Goal: Task Accomplishment & Management: Complete application form

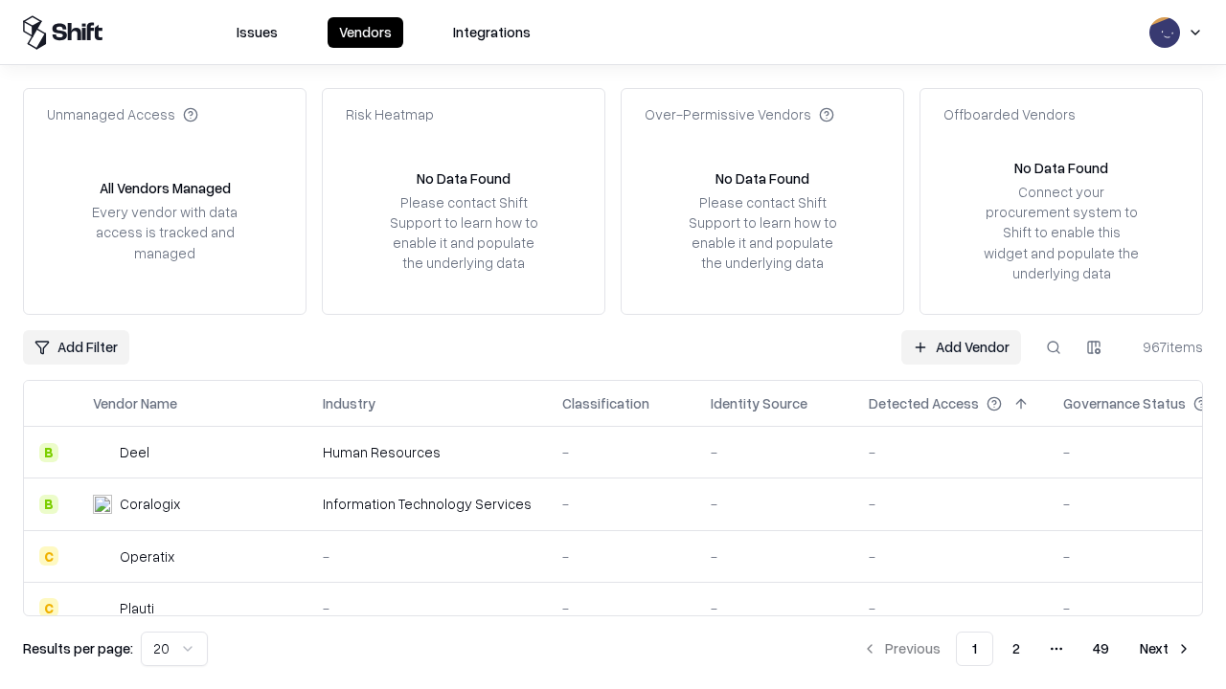
click at [960, 347] on link "Add Vendor" at bounding box center [961, 347] width 120 height 34
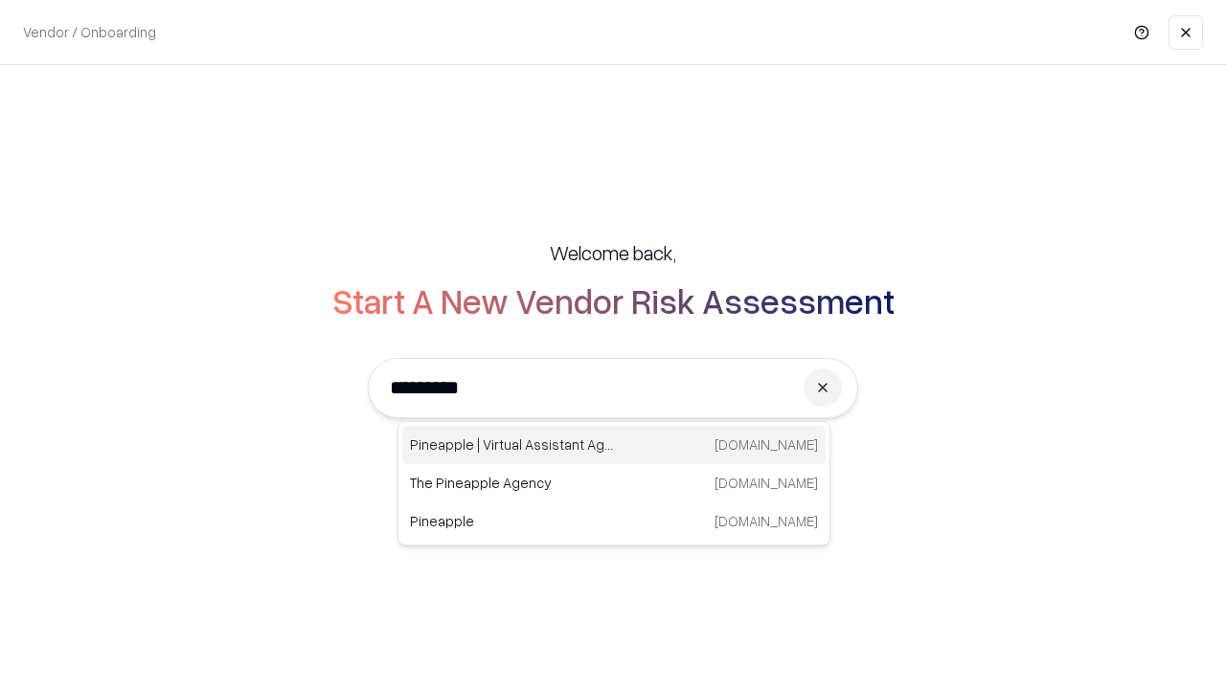
click at [614, 445] on div "Pineapple | Virtual Assistant Agency [DOMAIN_NAME]" at bounding box center [613, 445] width 423 height 38
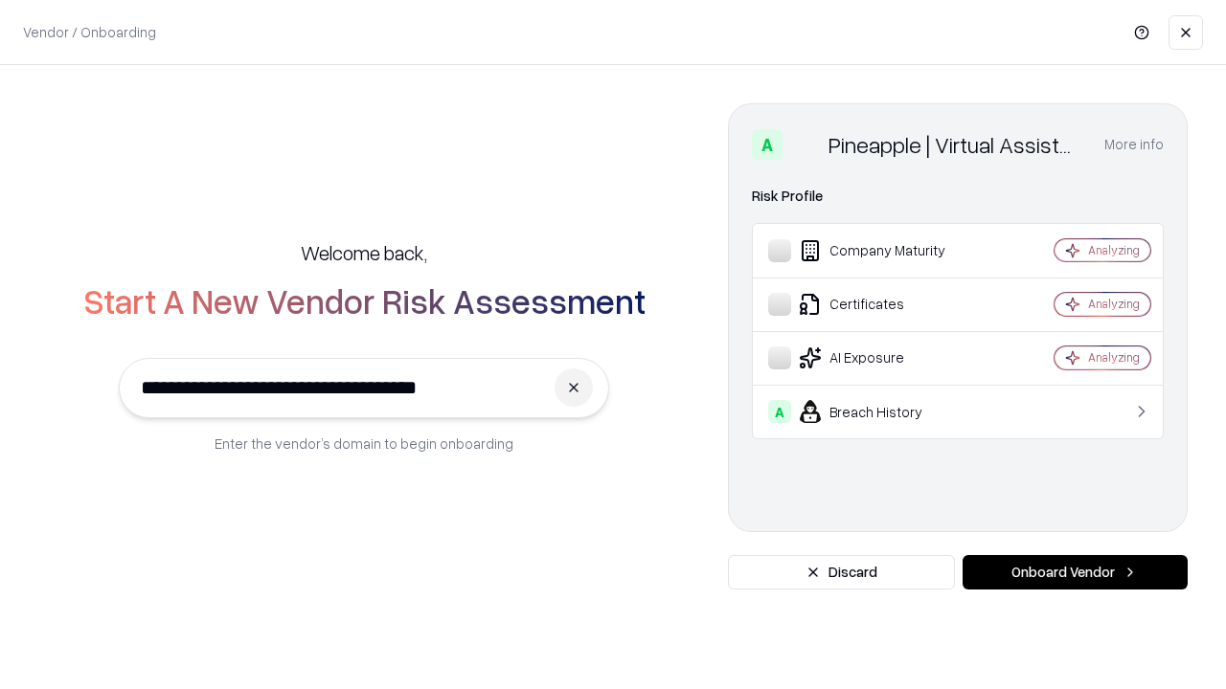
type input "**********"
click at [1074, 573] on button "Onboard Vendor" at bounding box center [1074, 572] width 225 height 34
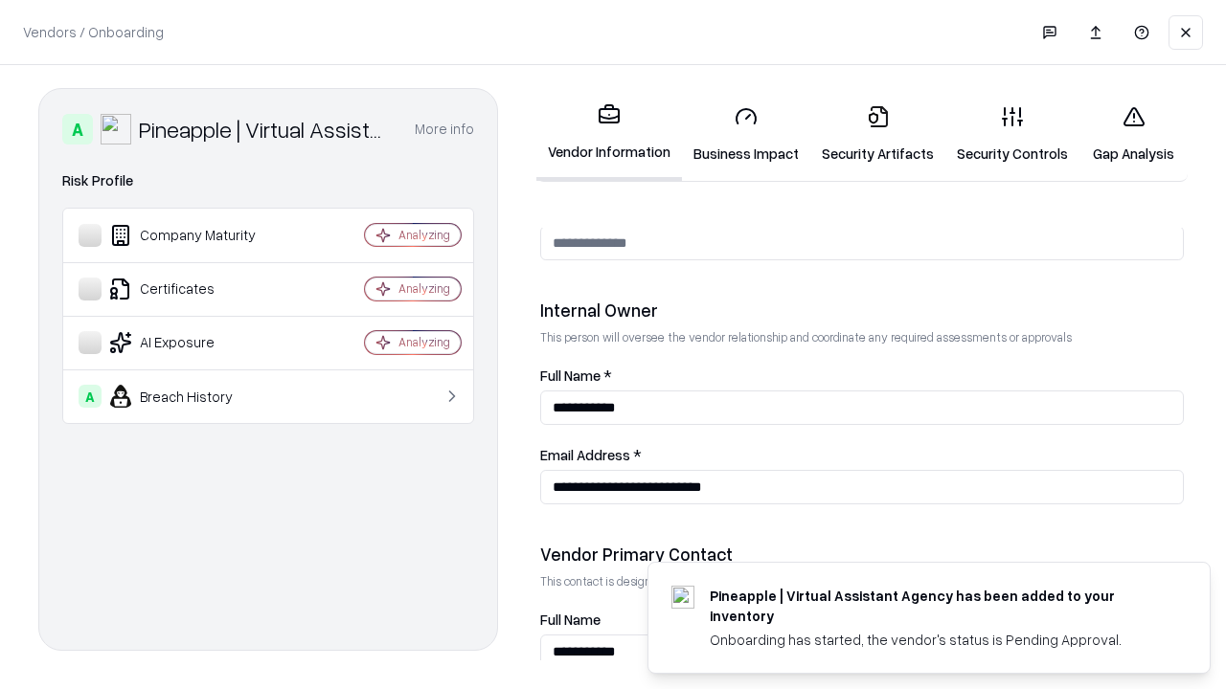
scroll to position [992, 0]
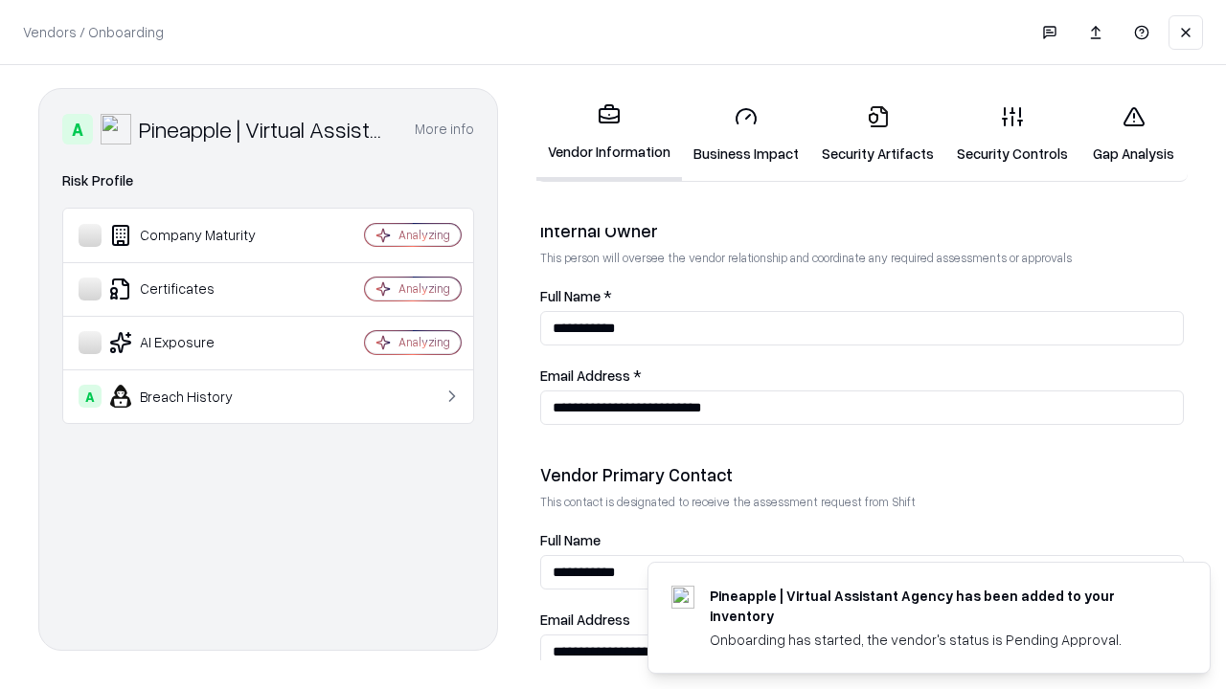
click at [877, 134] on link "Security Artifacts" at bounding box center [877, 134] width 135 height 89
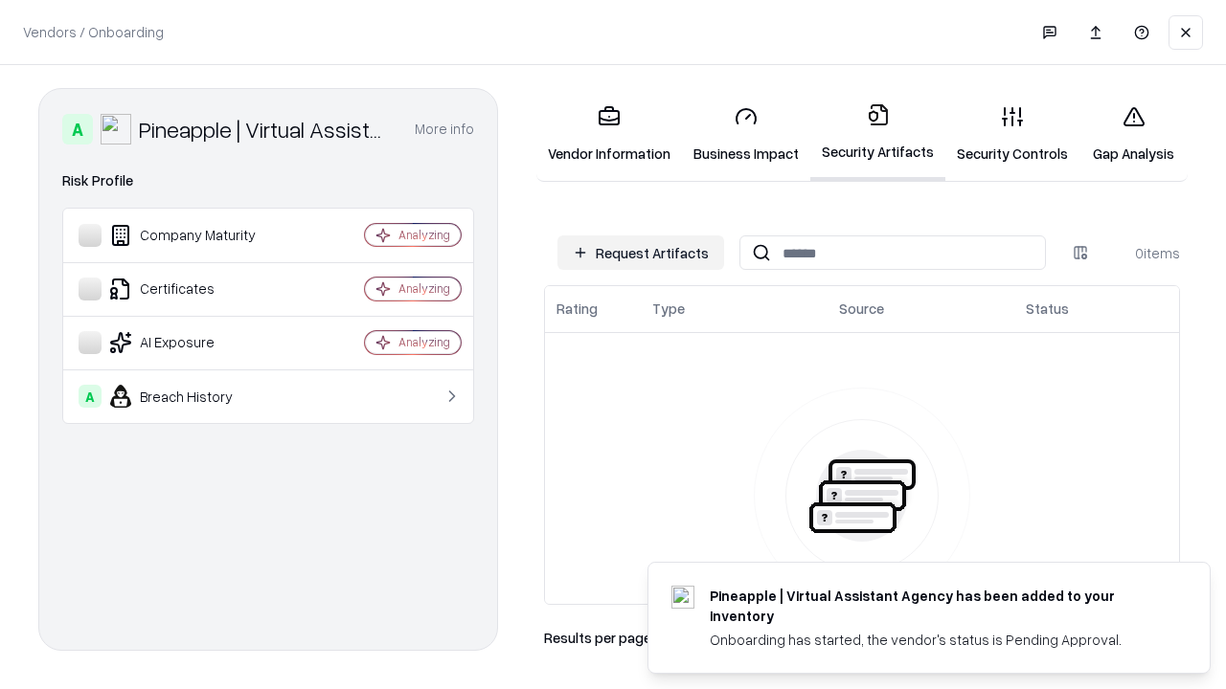
click at [641, 253] on button "Request Artifacts" at bounding box center [640, 253] width 167 height 34
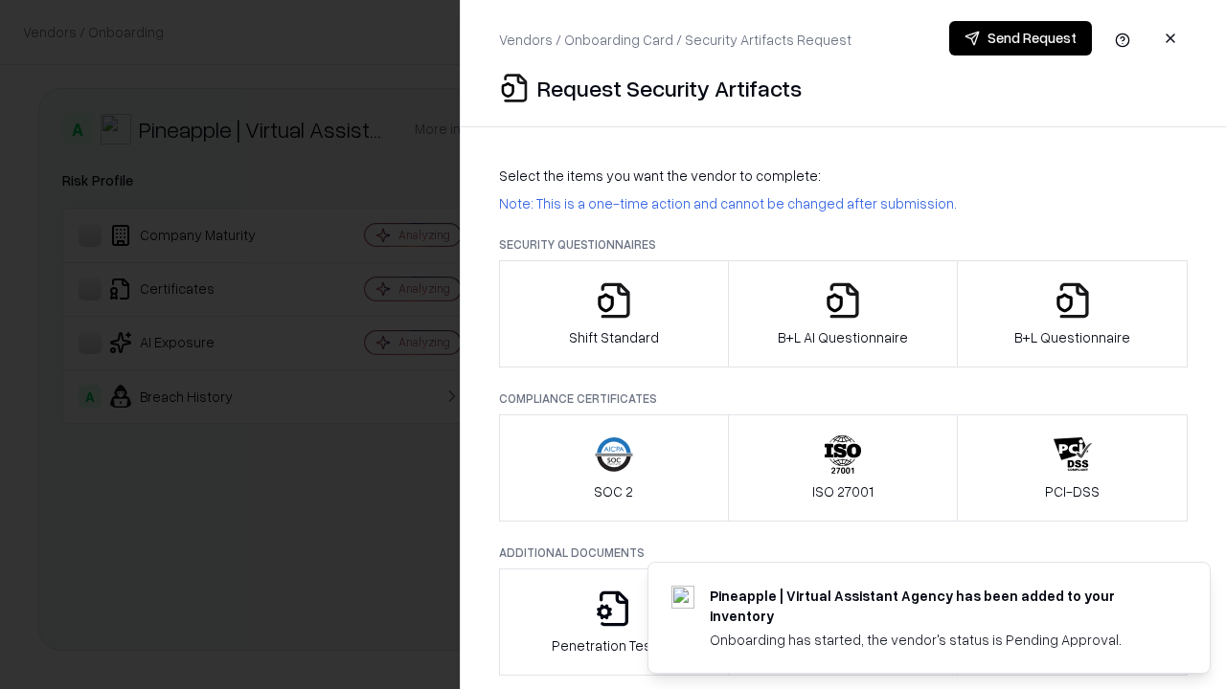
click at [1071, 314] on icon "button" at bounding box center [1072, 300] width 38 height 38
click at [842, 314] on icon "button" at bounding box center [842, 300] width 38 height 38
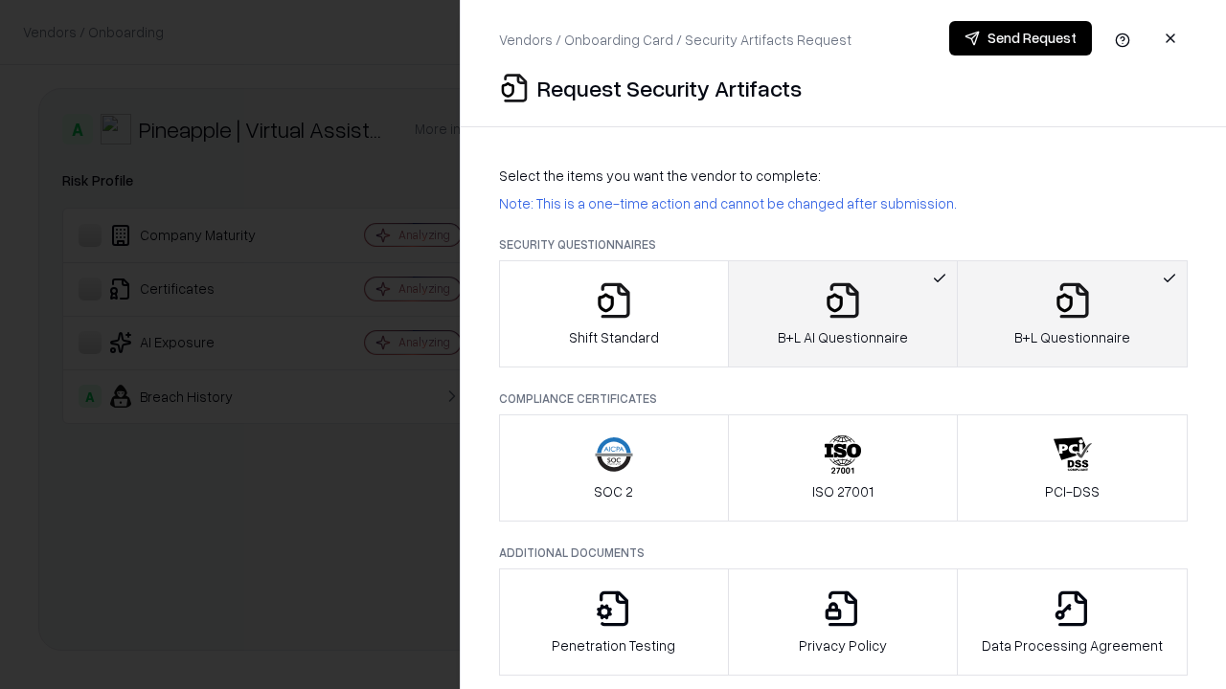
click at [1020, 38] on button "Send Request" at bounding box center [1020, 38] width 143 height 34
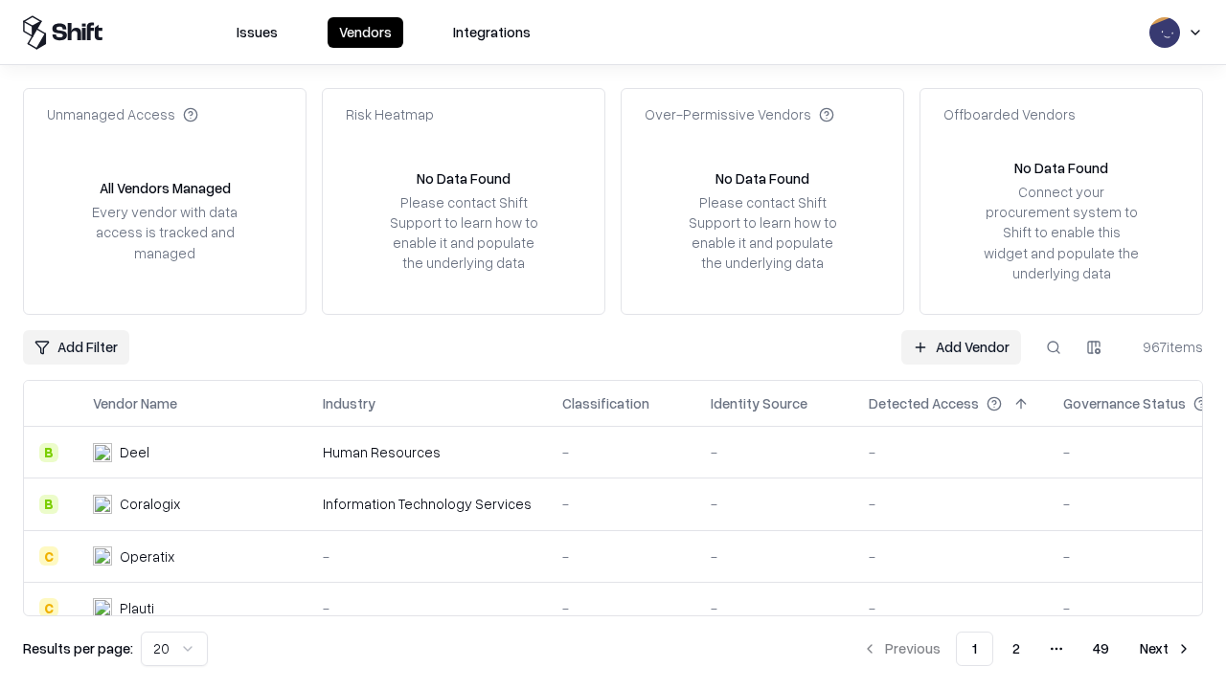
click at [1053, 347] on button at bounding box center [1053, 347] width 34 height 34
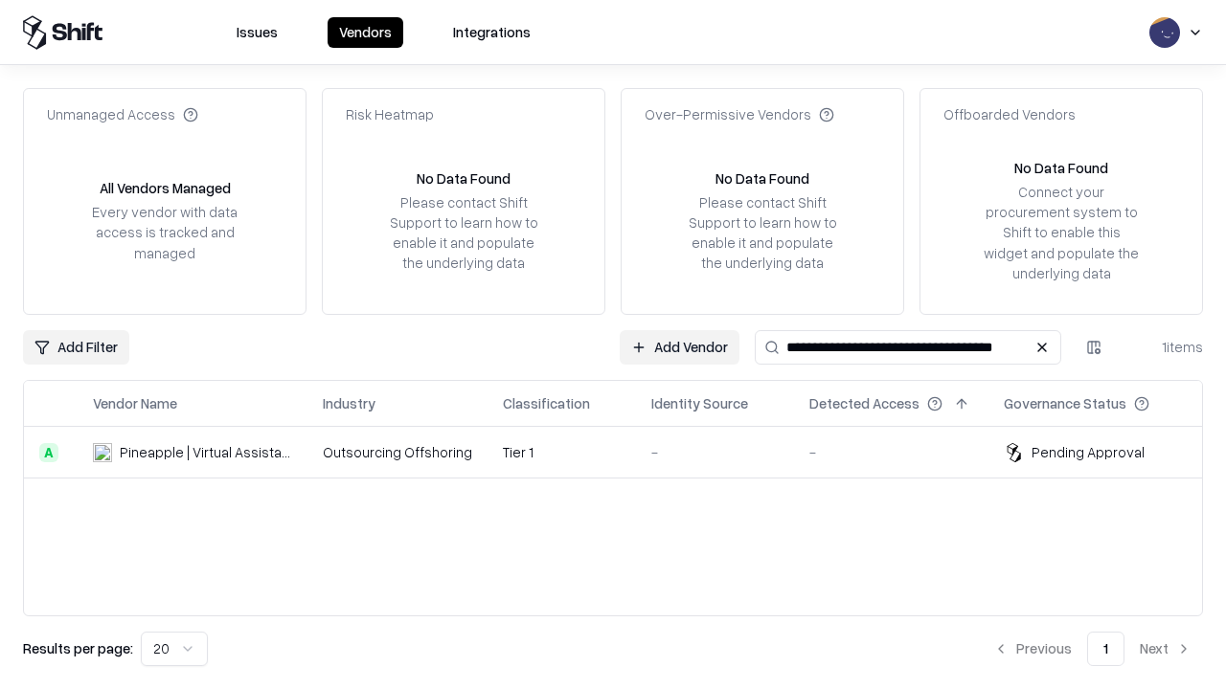
type input "**********"
click at [624, 452] on td "Tier 1" at bounding box center [561, 453] width 148 height 52
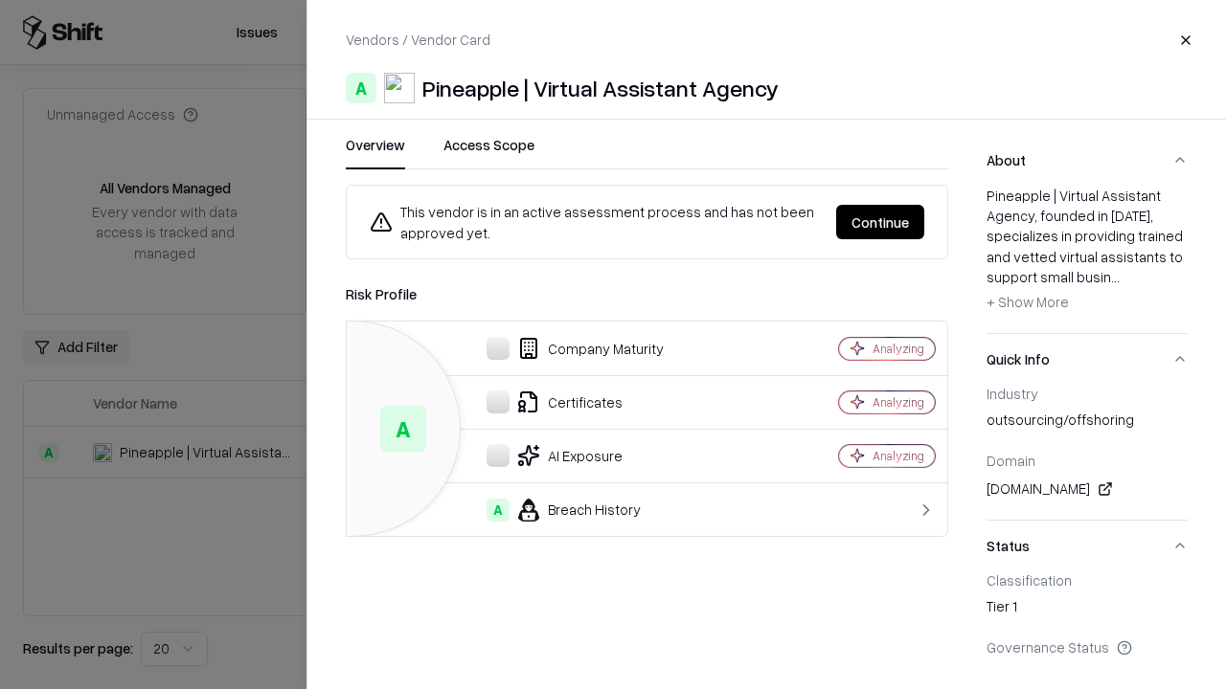
click at [880, 222] on button "Continue" at bounding box center [880, 222] width 88 height 34
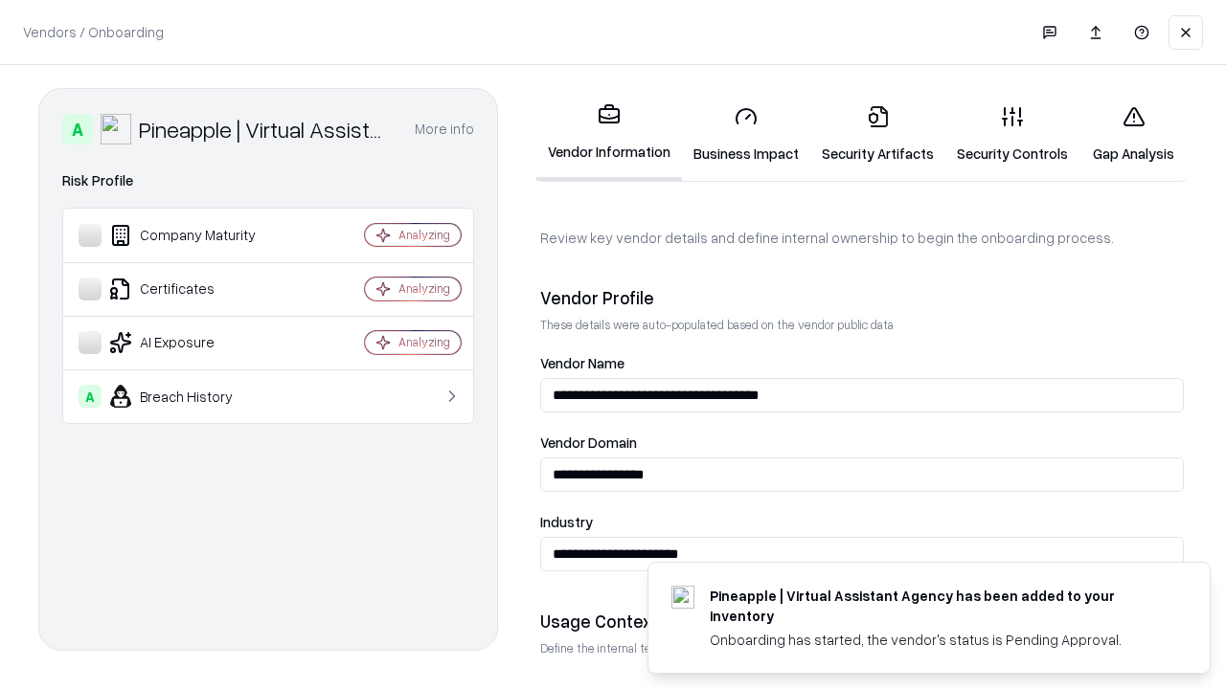
click at [877, 134] on link "Security Artifacts" at bounding box center [877, 134] width 135 height 89
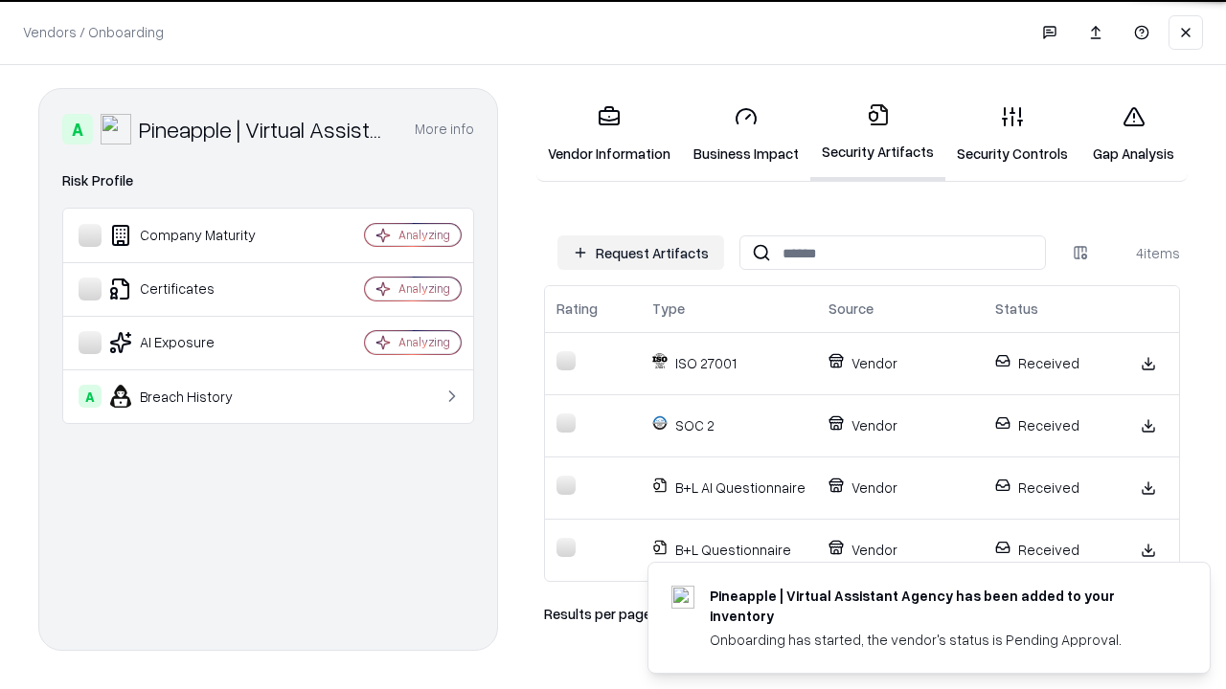
click at [1133, 134] on link "Gap Analysis" at bounding box center [1133, 134] width 108 height 89
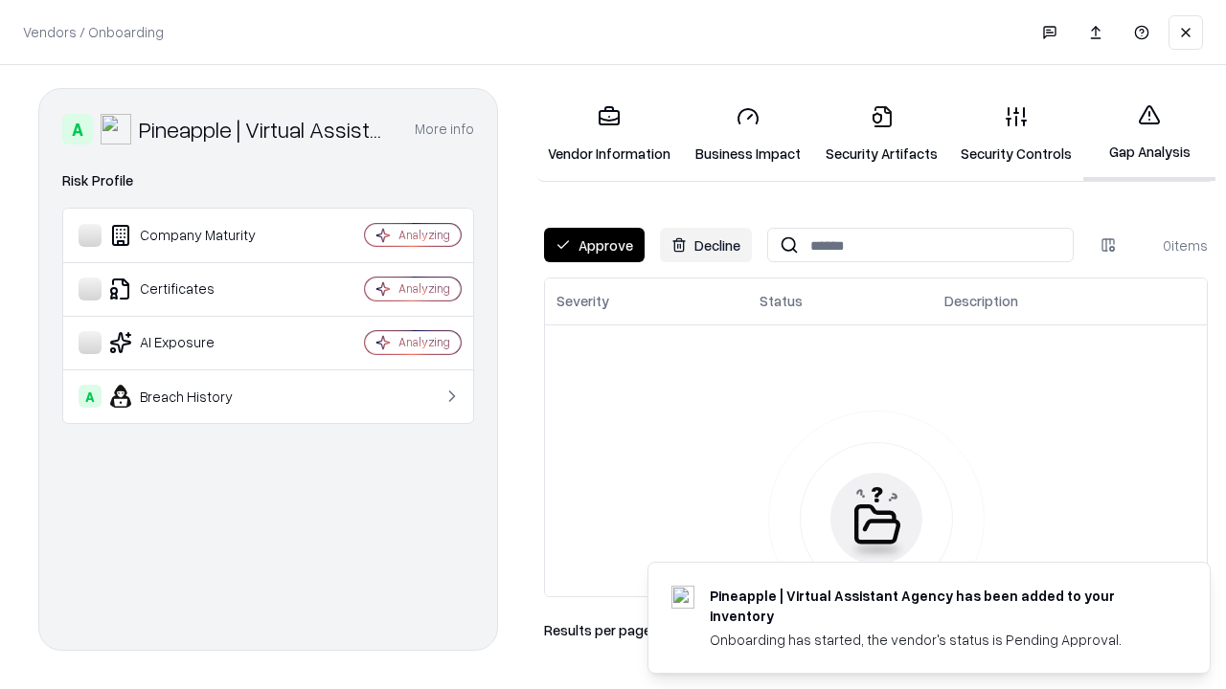
click at [594, 245] on button "Approve" at bounding box center [594, 245] width 101 height 34
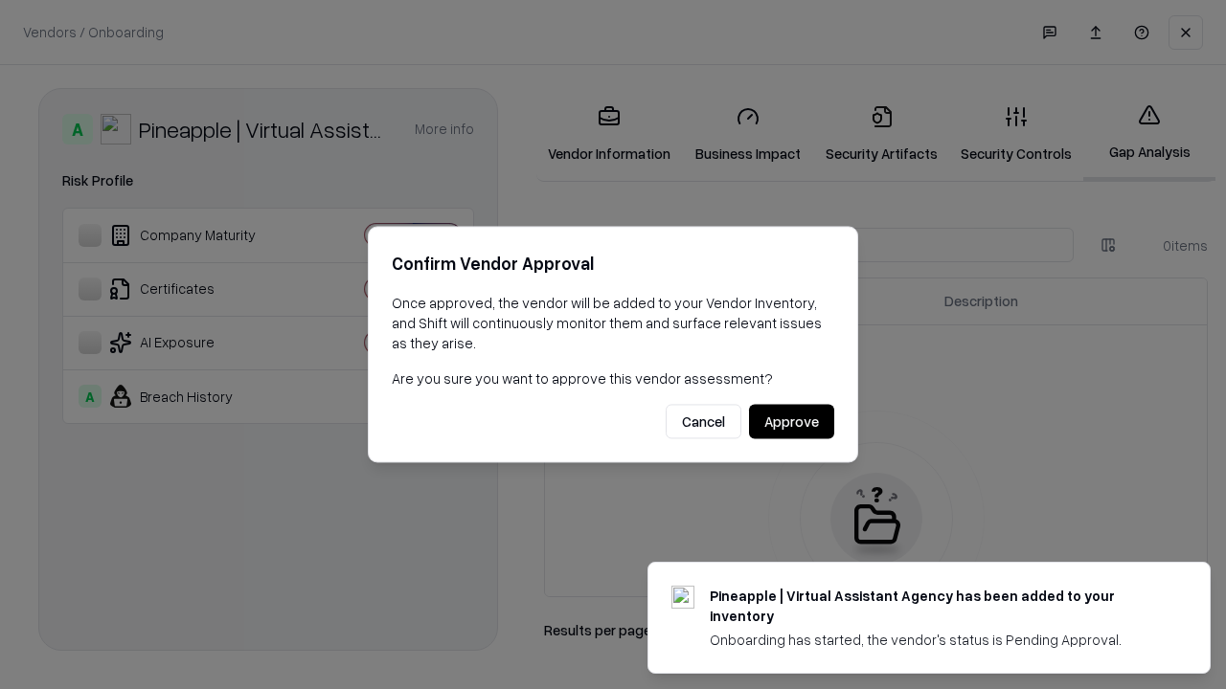
click at [791, 421] on button "Approve" at bounding box center [791, 422] width 85 height 34
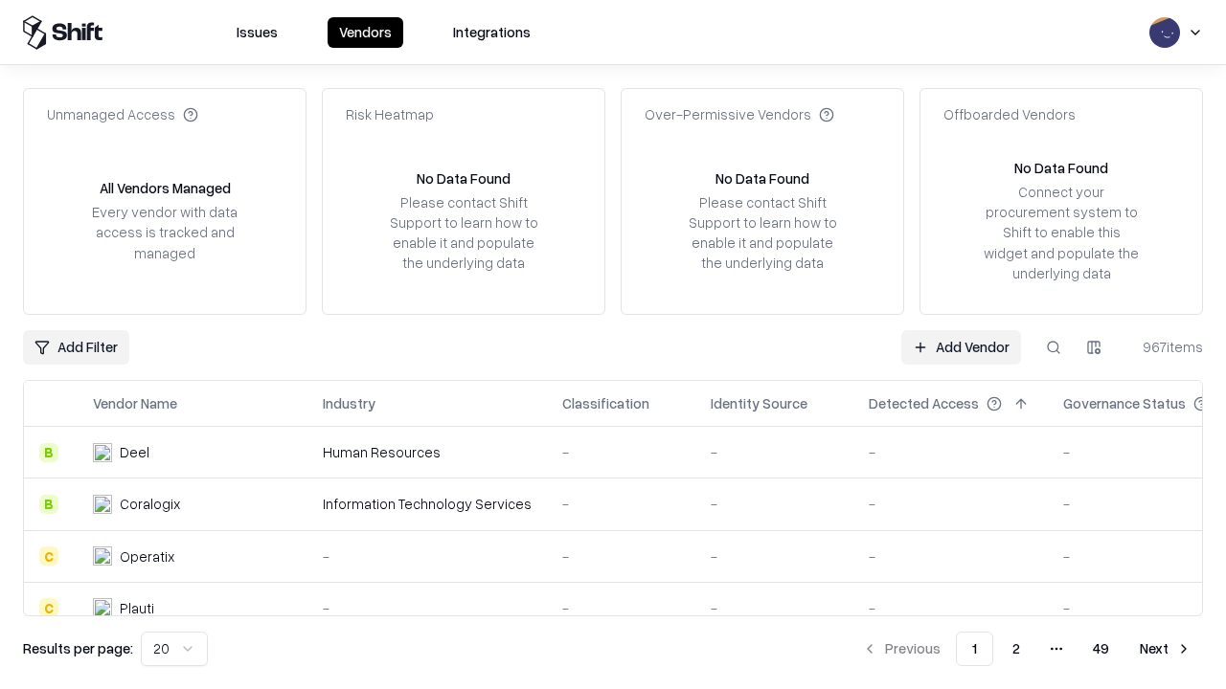
type input "**********"
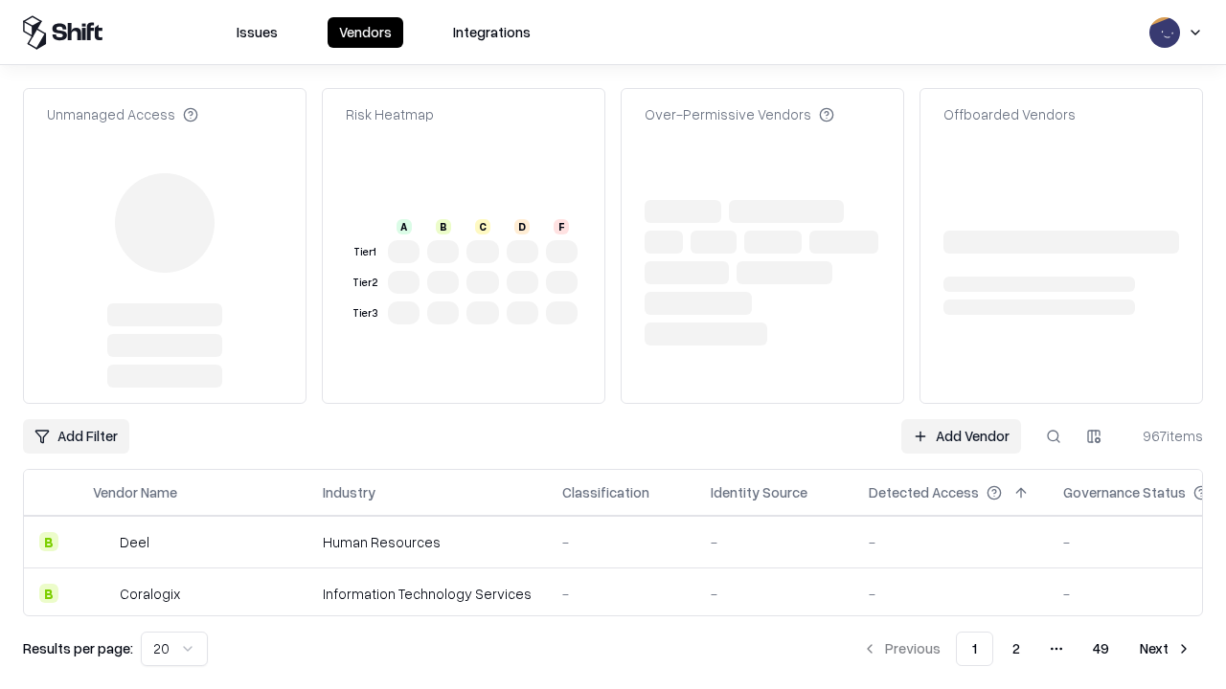
click at [960, 419] on link "Add Vendor" at bounding box center [961, 436] width 120 height 34
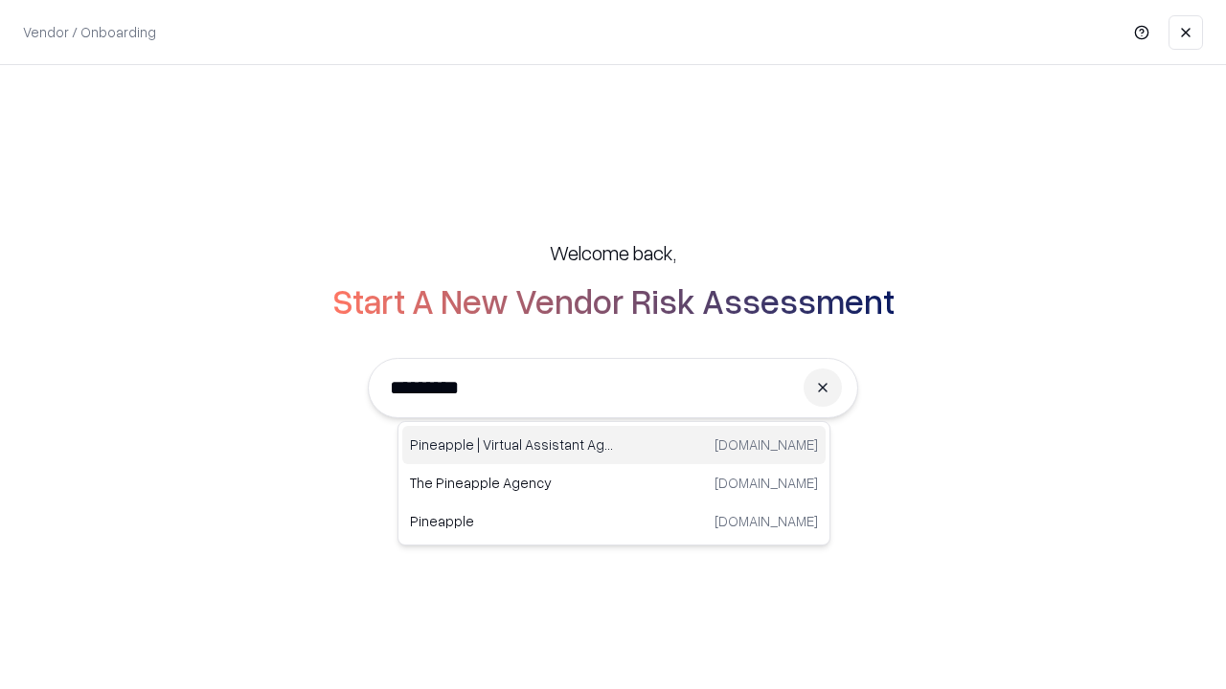
click at [614, 445] on div "Pineapple | Virtual Assistant Agency [DOMAIN_NAME]" at bounding box center [613, 445] width 423 height 38
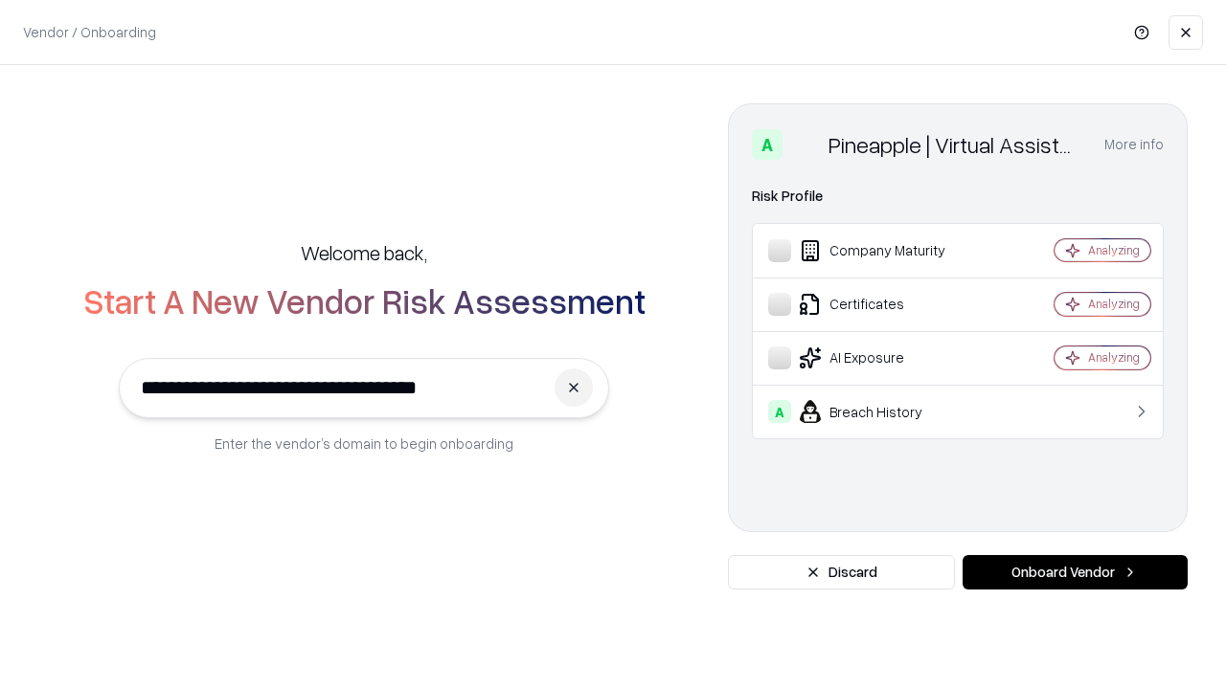
type input "**********"
click at [1074, 573] on button "Onboard Vendor" at bounding box center [1074, 572] width 225 height 34
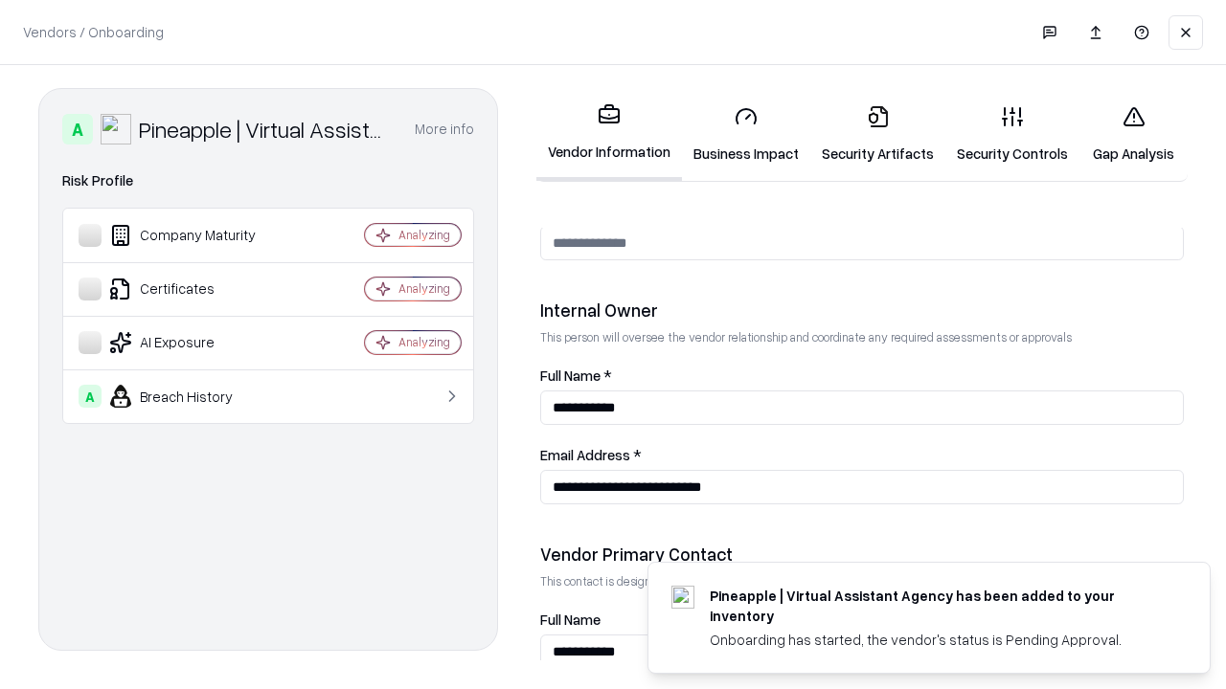
scroll to position [992, 0]
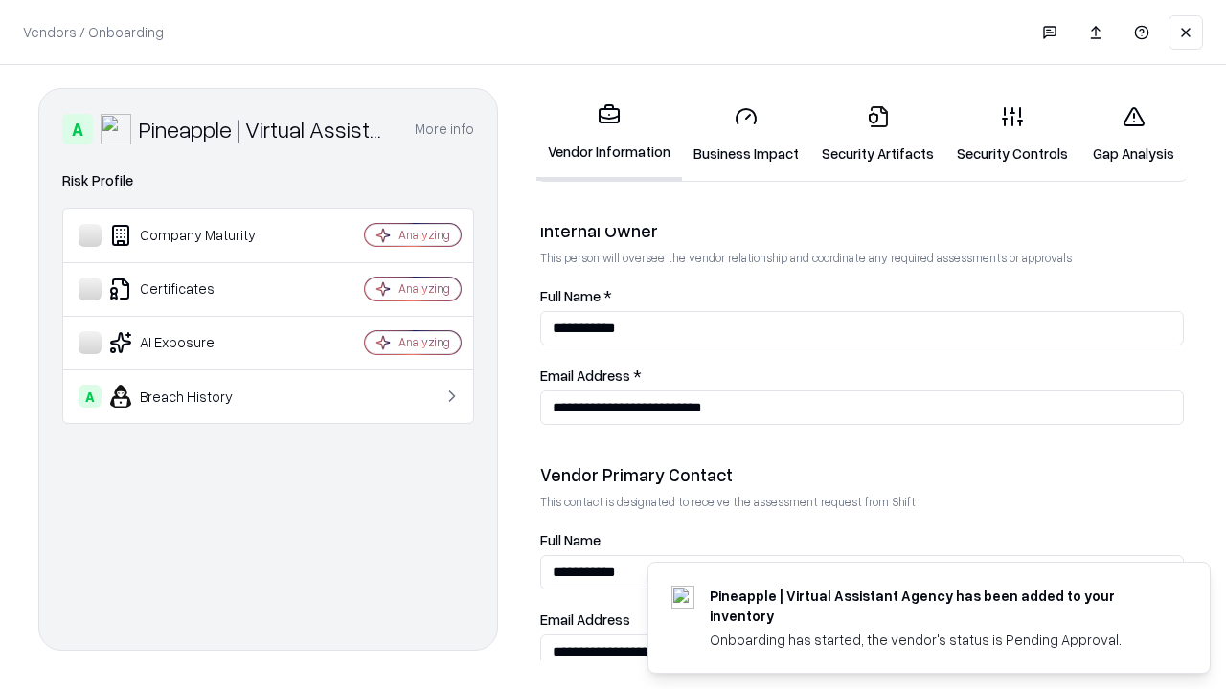
click at [1133, 134] on link "Gap Analysis" at bounding box center [1133, 134] width 108 height 89
